Goal: Navigation & Orientation: Find specific page/section

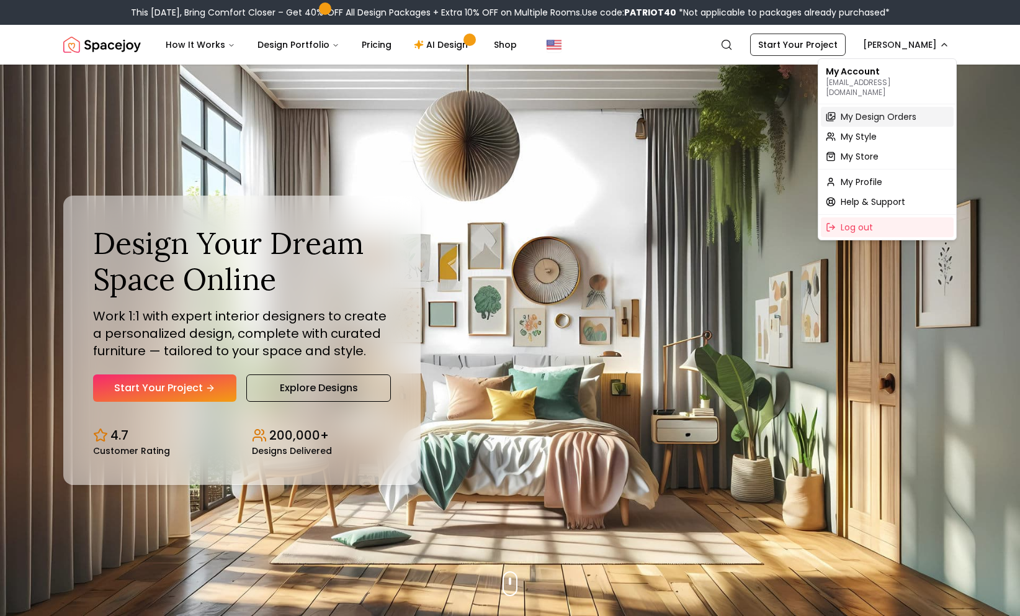
click at [868, 110] on span "My Design Orders" at bounding box center [879, 116] width 76 height 12
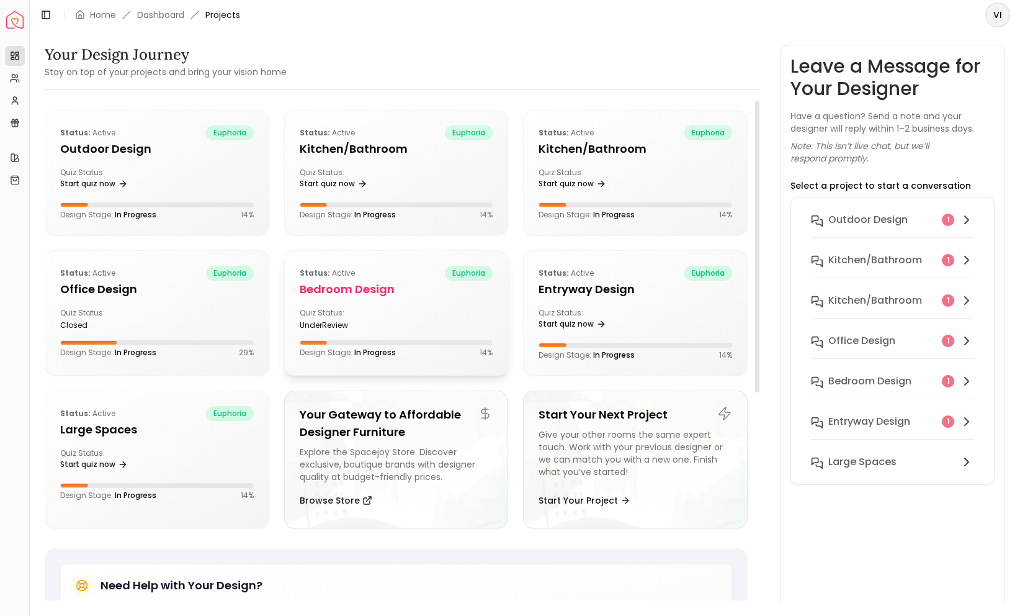
click at [379, 292] on h5 "Bedroom design" at bounding box center [397, 288] width 194 height 17
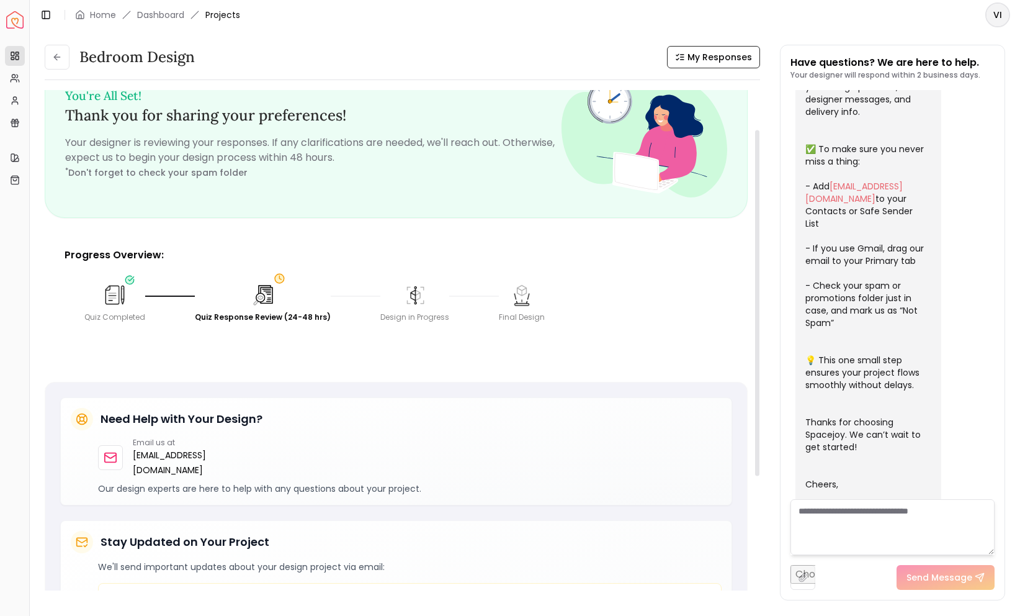
scroll to position [37, 0]
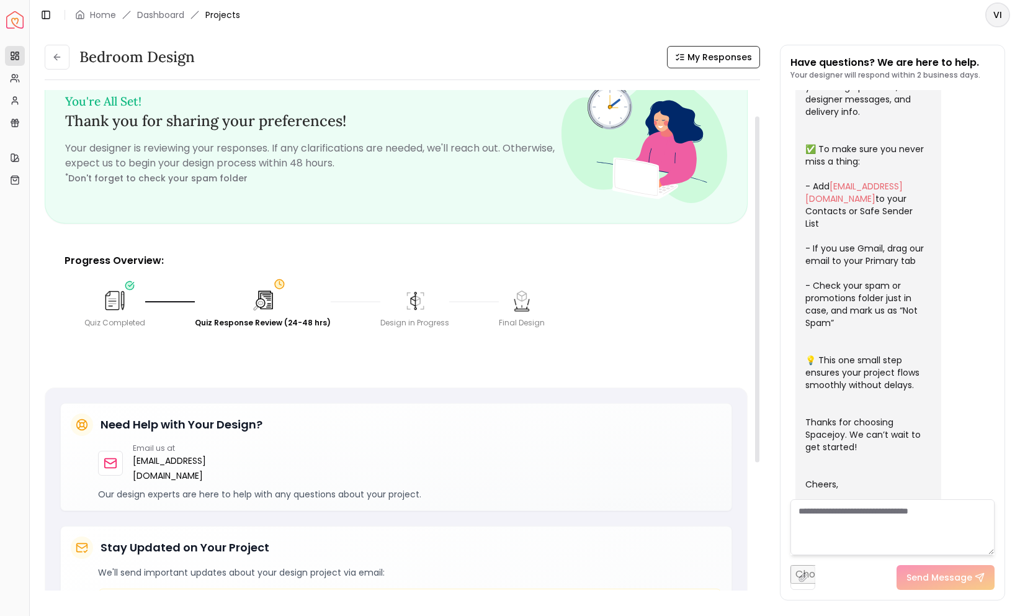
click at [266, 297] on img at bounding box center [262, 300] width 27 height 27
click at [277, 284] on circle at bounding box center [278, 284] width 9 height 9
click at [277, 284] on circle at bounding box center [279, 283] width 9 height 9
click at [57, 59] on icon at bounding box center [57, 57] width 10 height 10
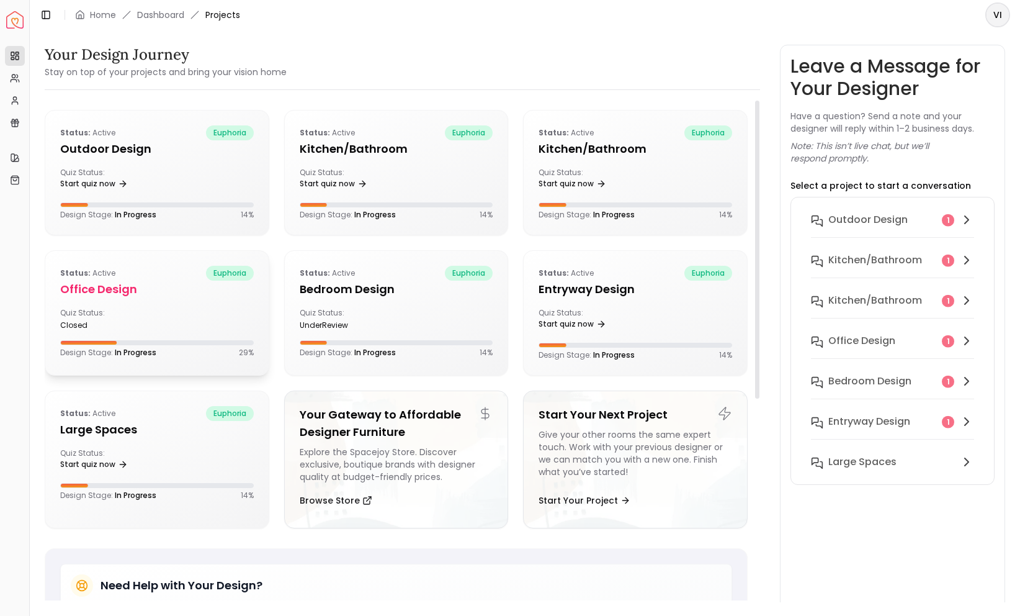
click at [161, 287] on h5 "Office design" at bounding box center [157, 288] width 194 height 17
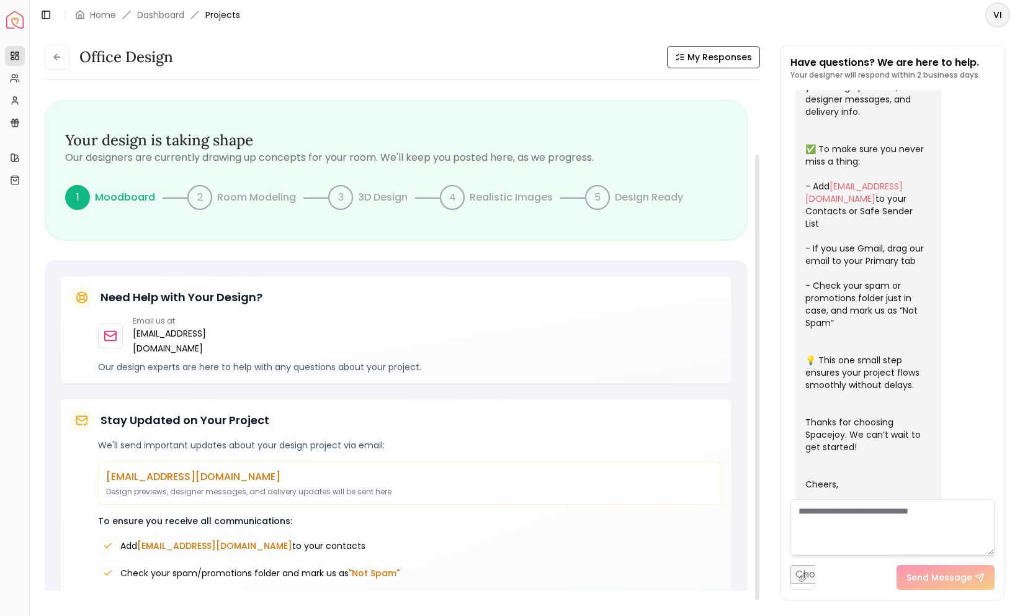
scroll to position [72, 0]
